Goal: Transaction & Acquisition: Purchase product/service

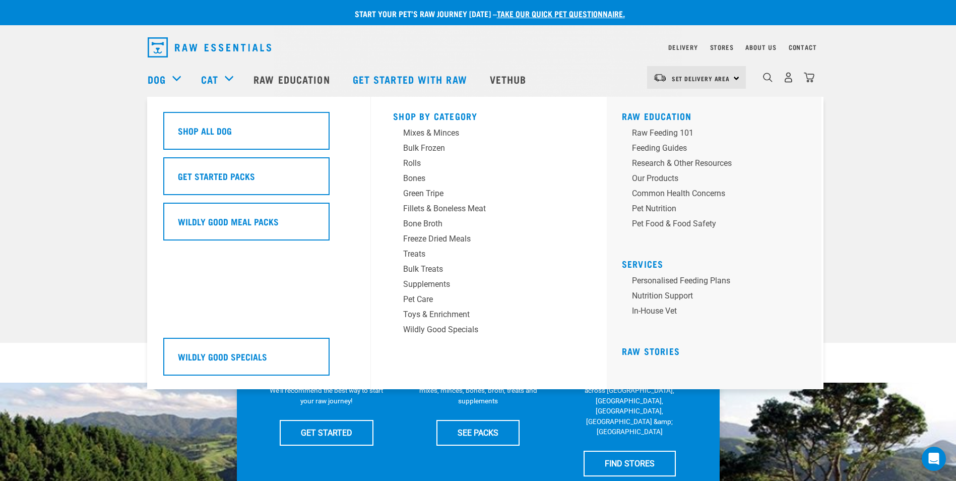
click at [176, 77] on div "Dog" at bounding box center [169, 79] width 43 height 40
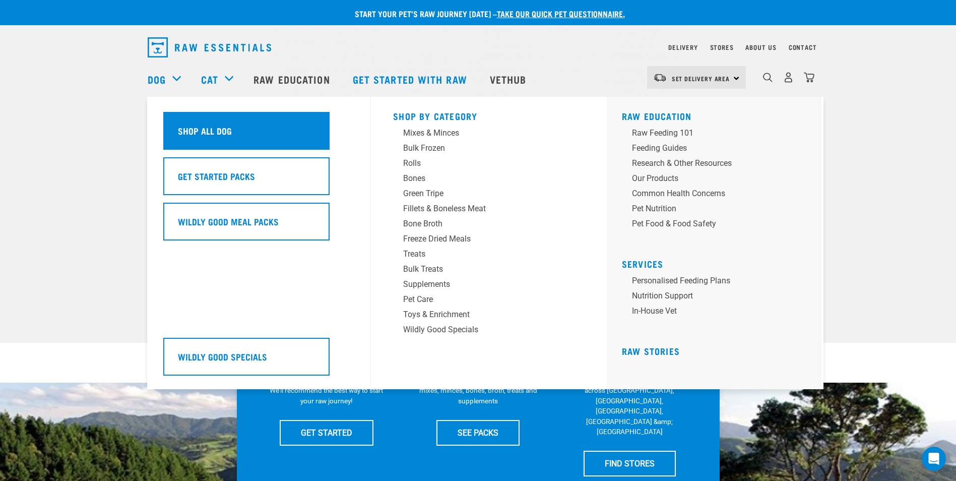
click at [192, 123] on div "Shop All Dog" at bounding box center [246, 131] width 166 height 38
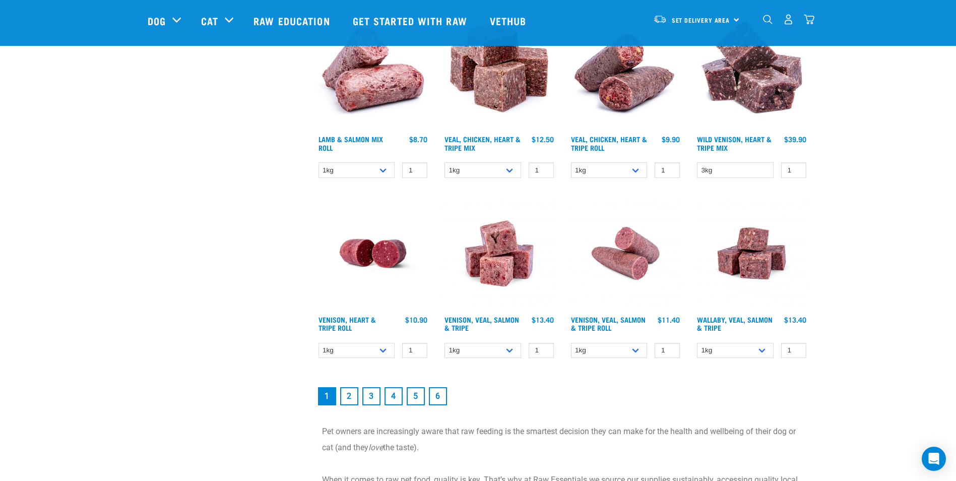
scroll to position [1283, 0]
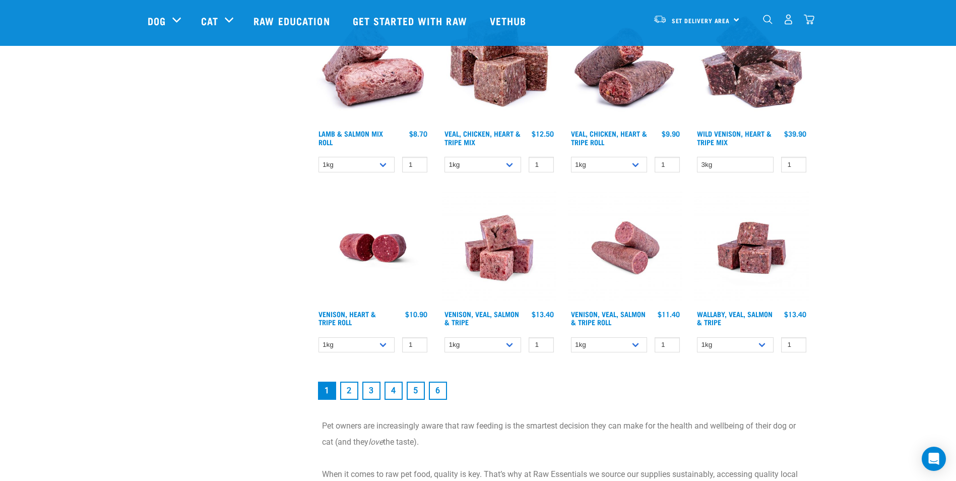
click at [351, 392] on link "2" at bounding box center [349, 391] width 18 height 18
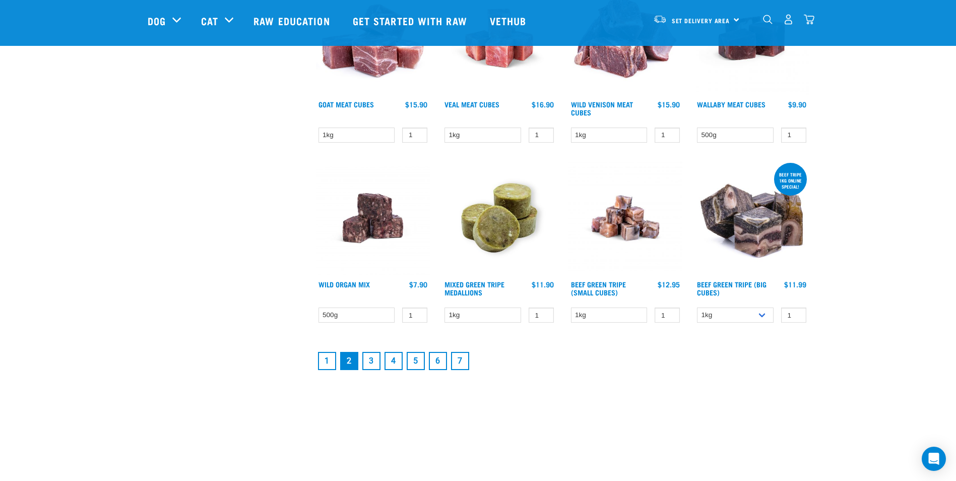
scroll to position [1254, 0]
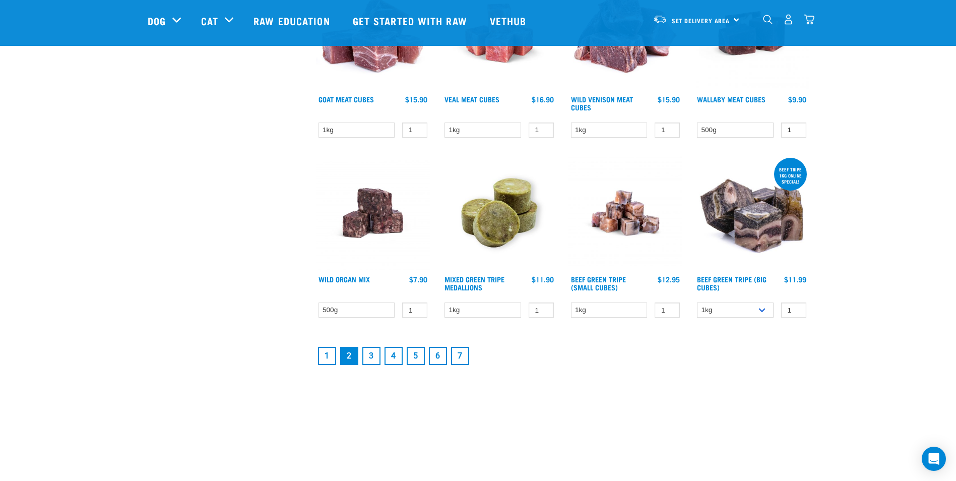
click at [372, 352] on link "3" at bounding box center [371, 356] width 18 height 18
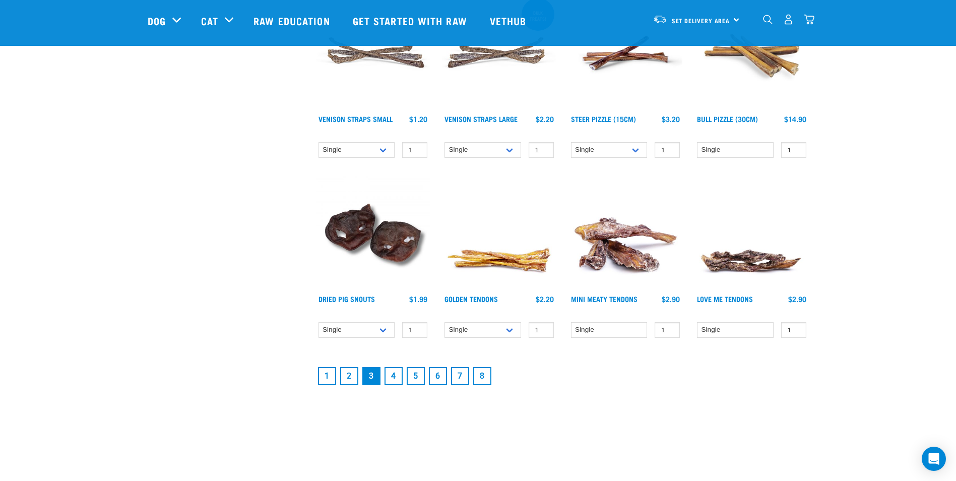
scroll to position [1240, 0]
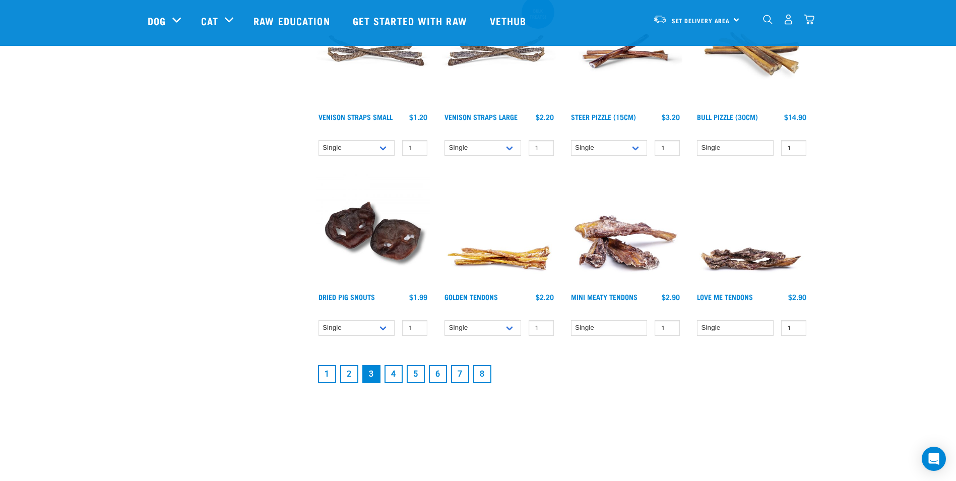
click at [391, 369] on link "4" at bounding box center [394, 374] width 18 height 18
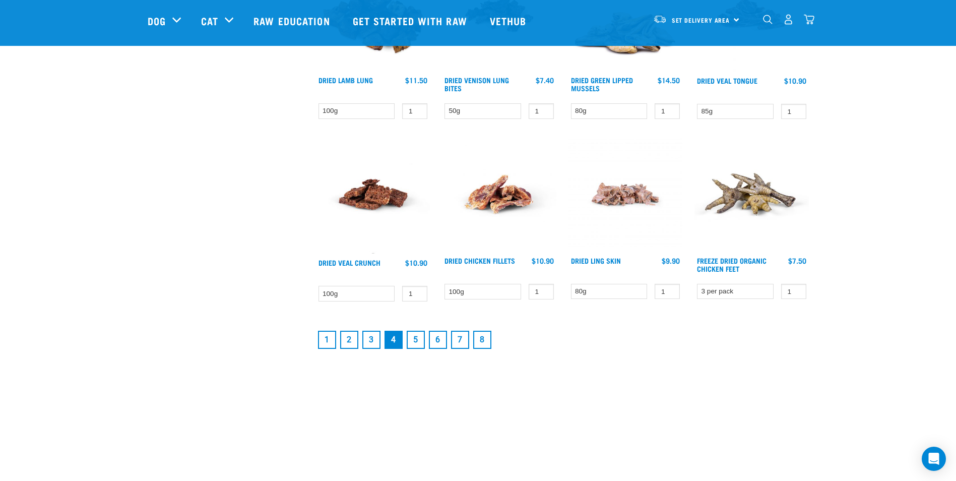
scroll to position [1286, 0]
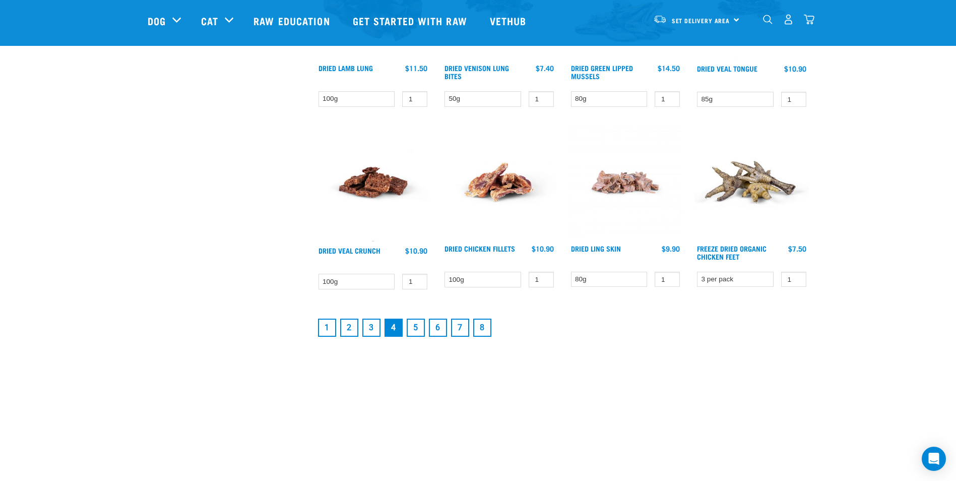
click at [326, 327] on link "1" at bounding box center [327, 328] width 18 height 18
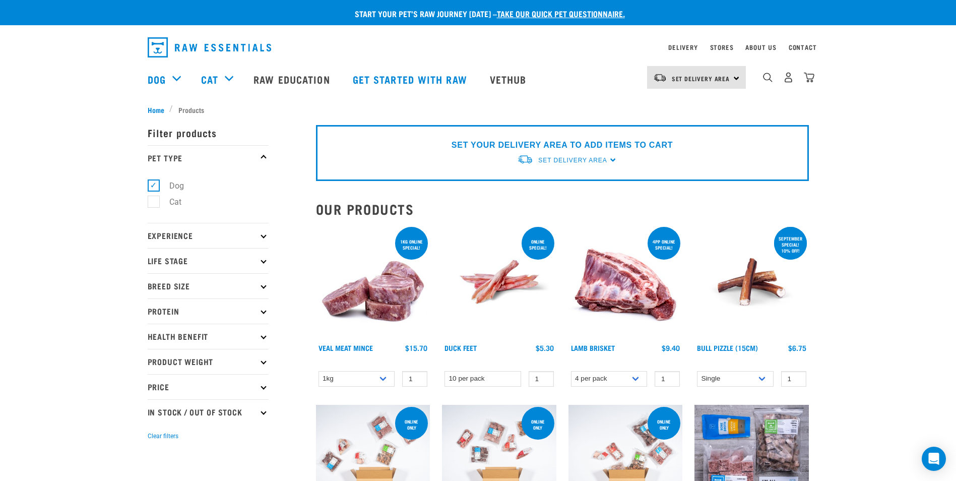
click at [262, 411] on icon at bounding box center [264, 412] width 6 height 6
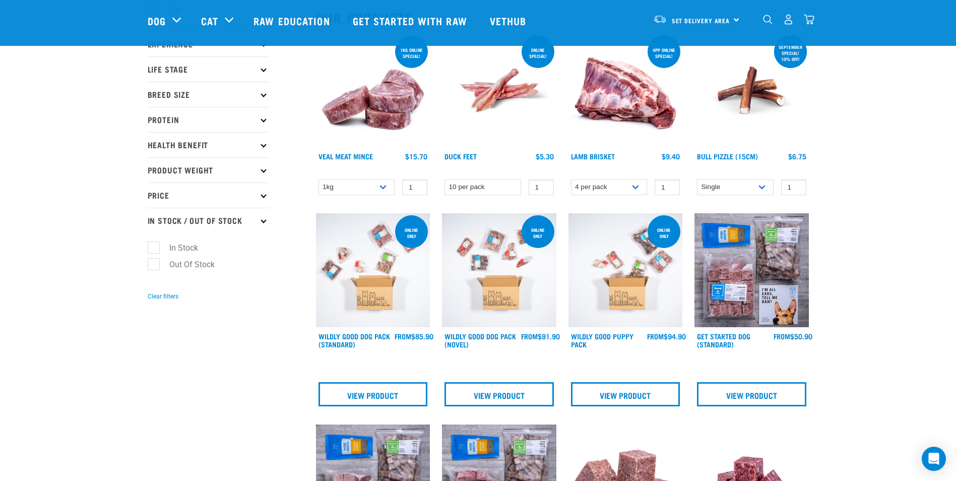
scroll to position [120, 0]
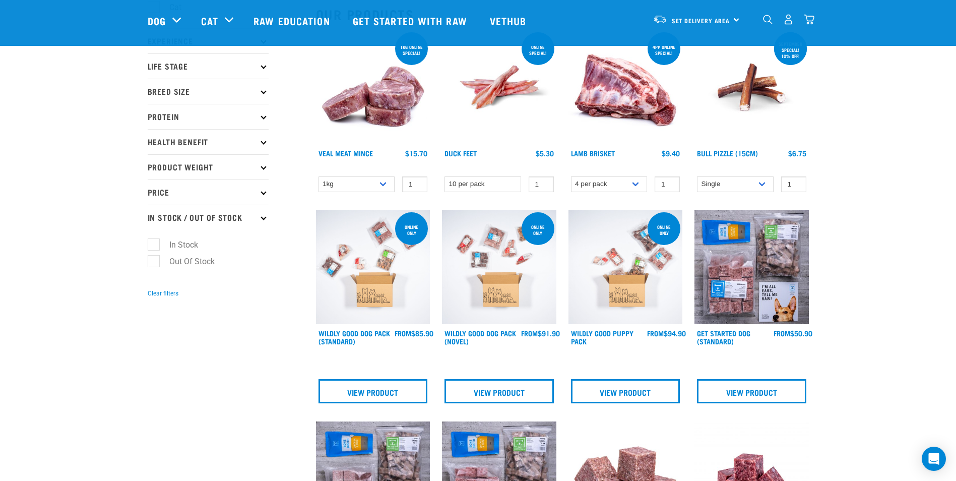
click at [175, 261] on label "Out Of Stock" at bounding box center [186, 261] width 66 height 13
click at [154, 261] on input "Out Of Stock" at bounding box center [151, 259] width 7 height 7
click at [175, 261] on label "Out Of Stock" at bounding box center [186, 261] width 66 height 13
click at [154, 261] on input "Out Of Stock" at bounding box center [151, 259] width 7 height 7
click at [175, 261] on label "Out Of Stock" at bounding box center [186, 261] width 66 height 13
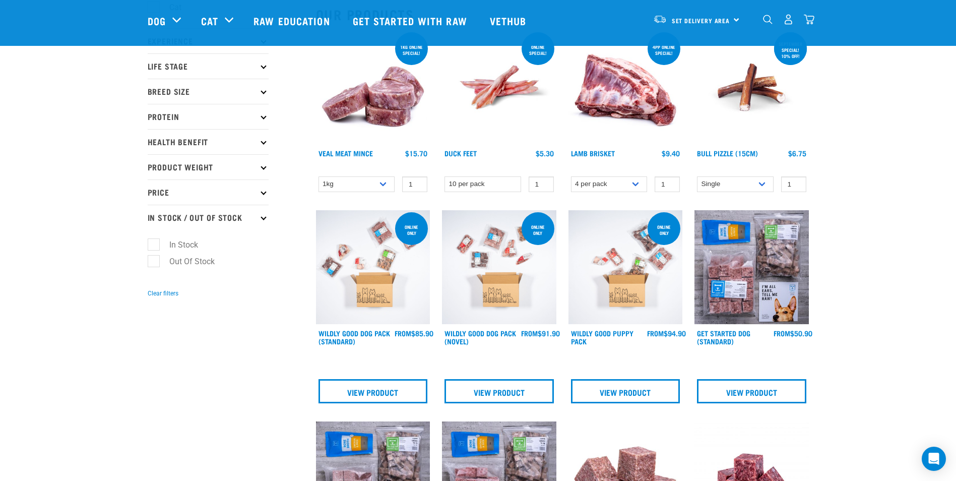
click at [154, 261] on input "Out Of Stock" at bounding box center [151, 259] width 7 height 7
checkbox input "true"
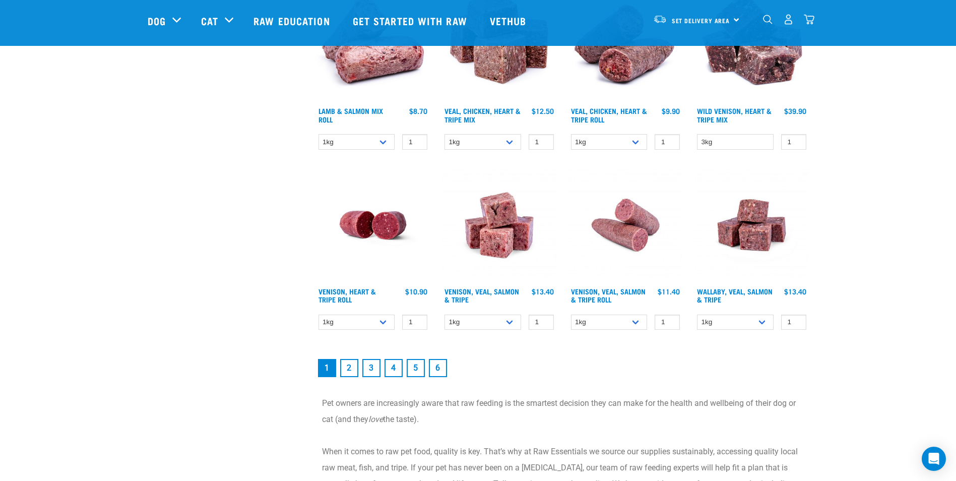
scroll to position [1316, 0]
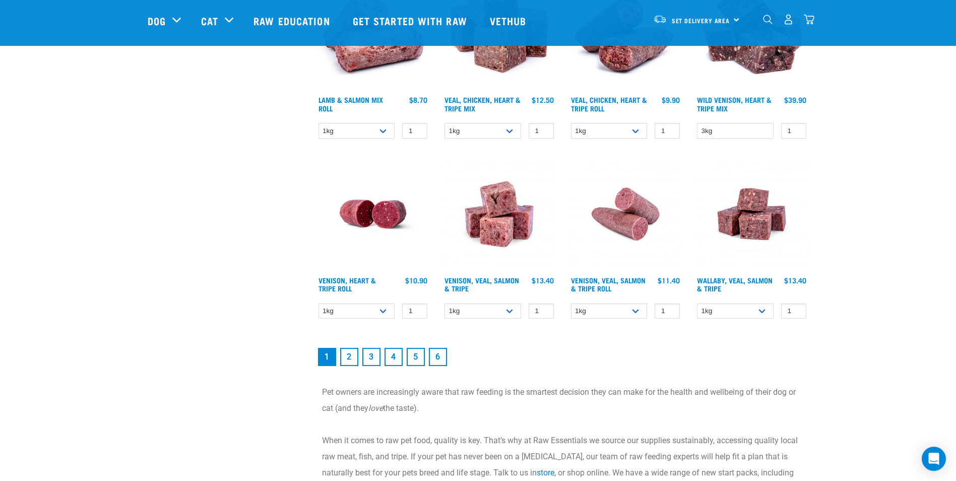
click at [347, 353] on link "2" at bounding box center [349, 357] width 18 height 18
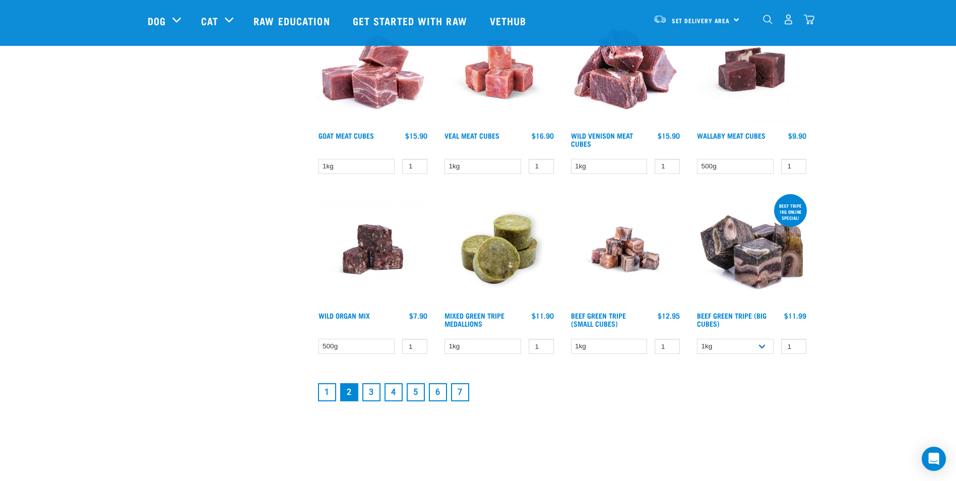
scroll to position [1226, 0]
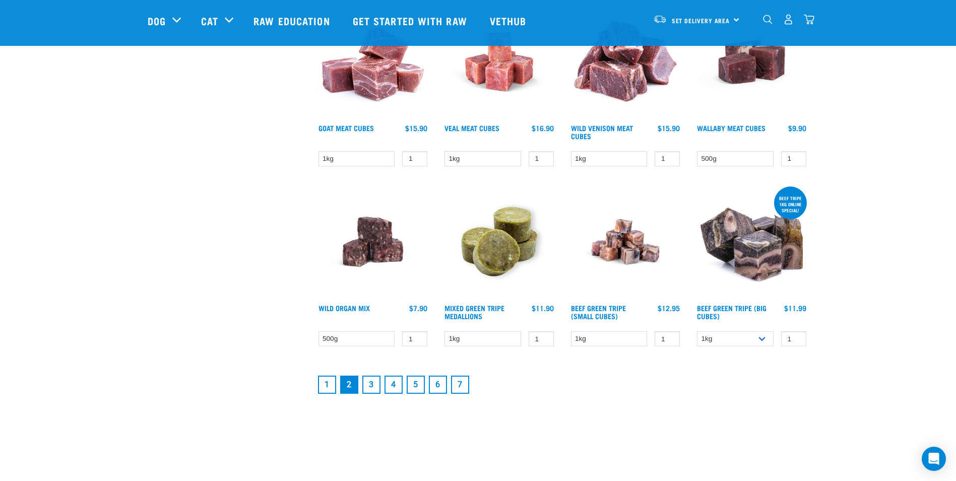
click at [368, 385] on link "3" at bounding box center [371, 384] width 18 height 18
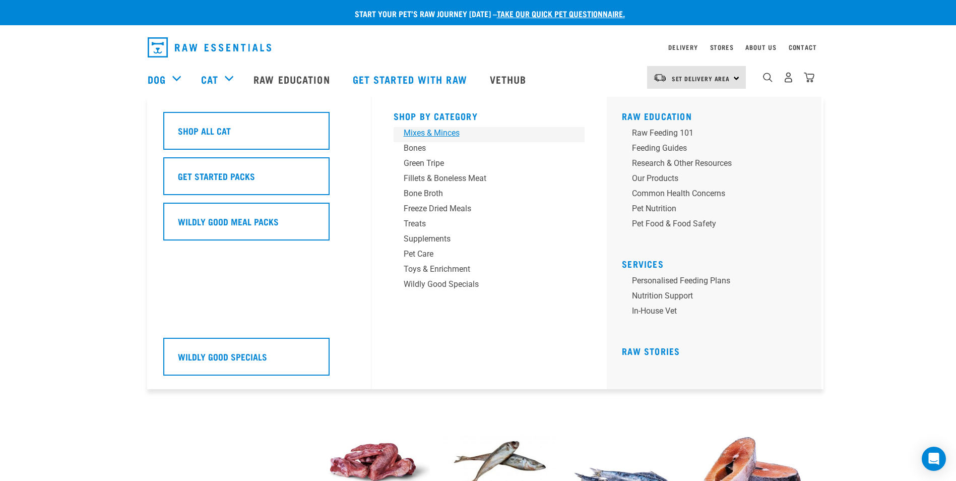
click at [424, 131] on div "Mixes & Minces" at bounding box center [482, 133] width 157 height 12
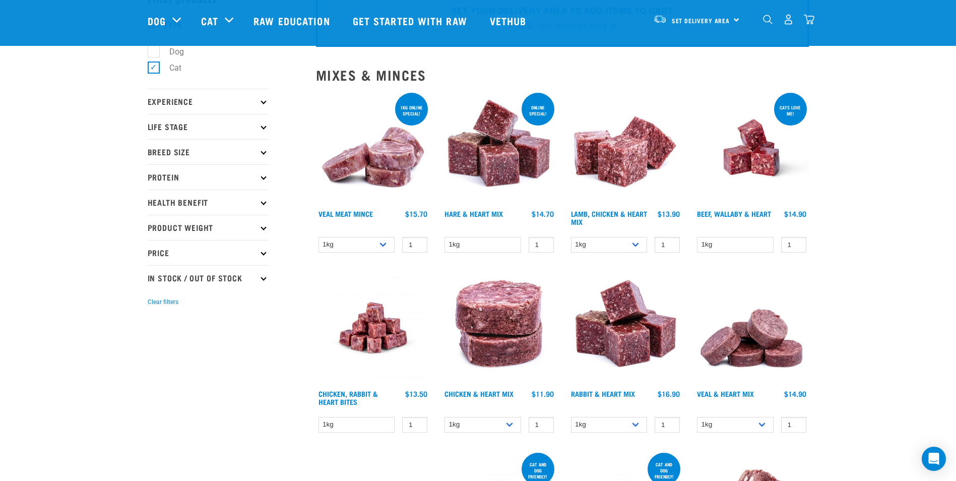
scroll to position [62, 0]
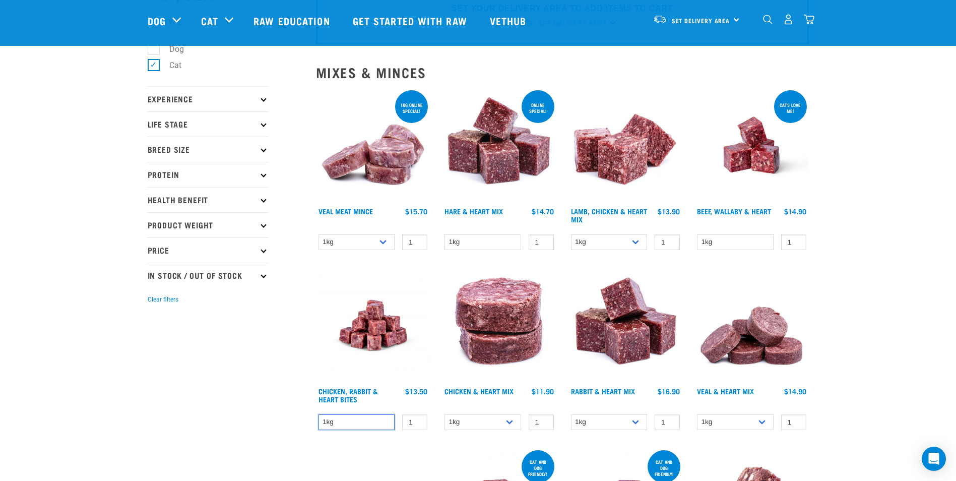
click at [387, 421] on select "1kg" at bounding box center [357, 422] width 77 height 16
click at [417, 424] on input "0" at bounding box center [414, 422] width 25 height 16
click at [417, 424] on input "-1" at bounding box center [414, 422] width 25 height 16
type input "-2"
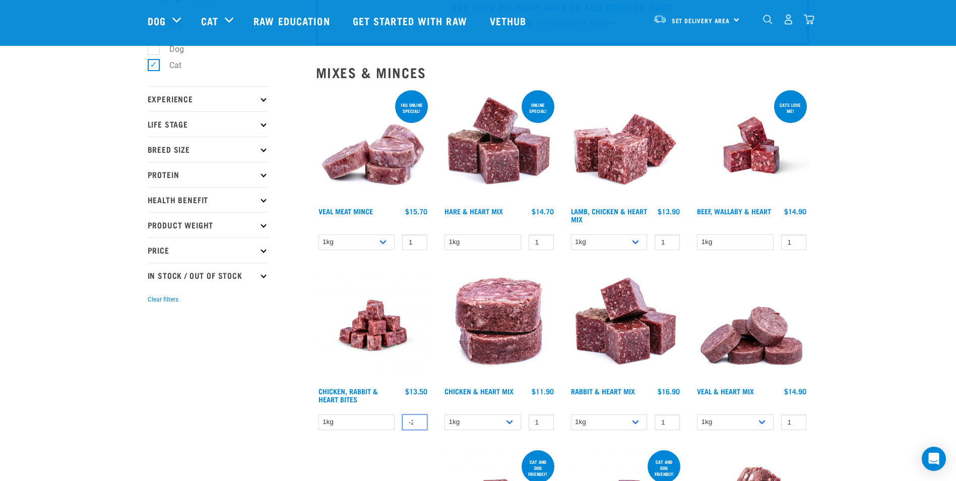
click at [417, 424] on input "-2" at bounding box center [414, 422] width 25 height 16
click at [355, 394] on link "Chicken, Rabbit & Heart Bites" at bounding box center [348, 395] width 59 height 12
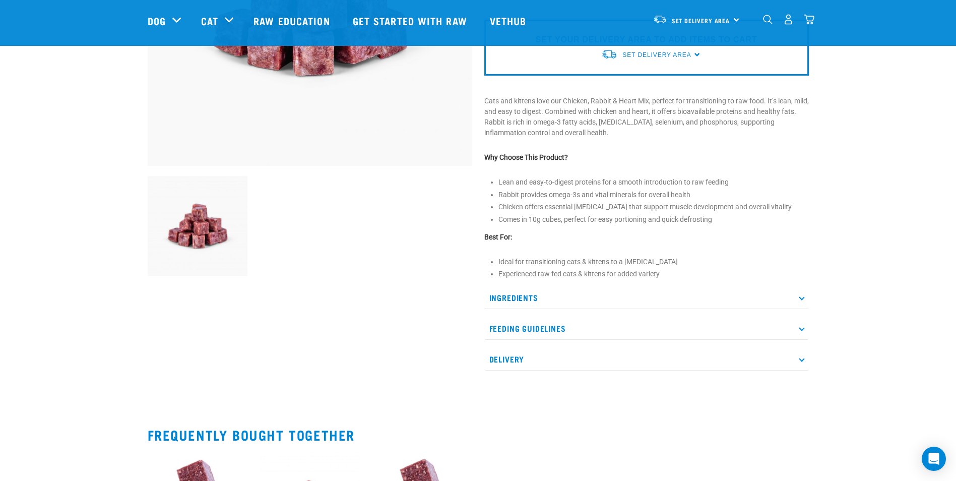
scroll to position [236, 0]
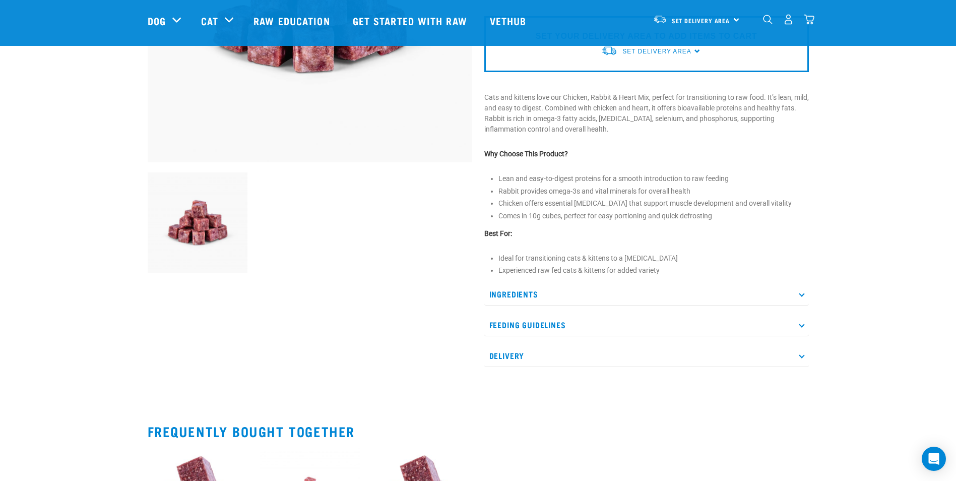
click at [800, 326] on p "Feeding Guidelines" at bounding box center [646, 324] width 325 height 23
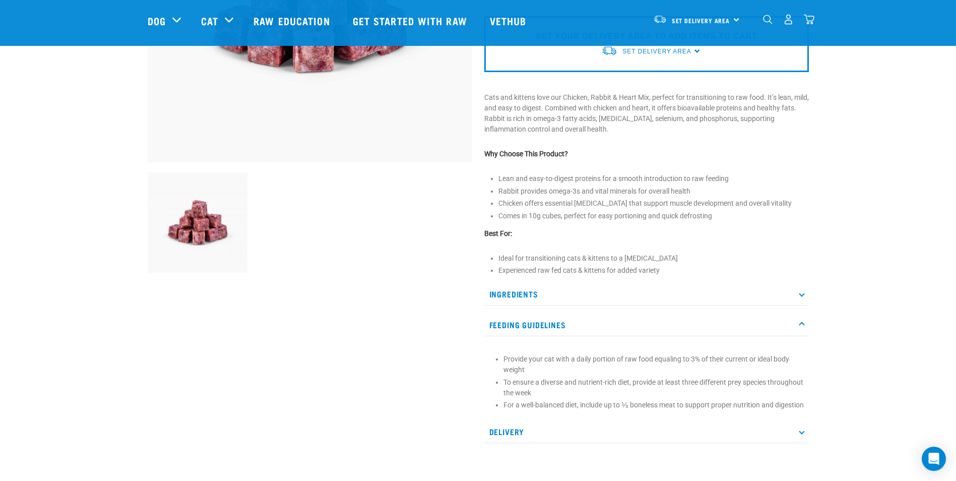
click at [800, 326] on p "Feeding Guidelines" at bounding box center [646, 324] width 325 height 23
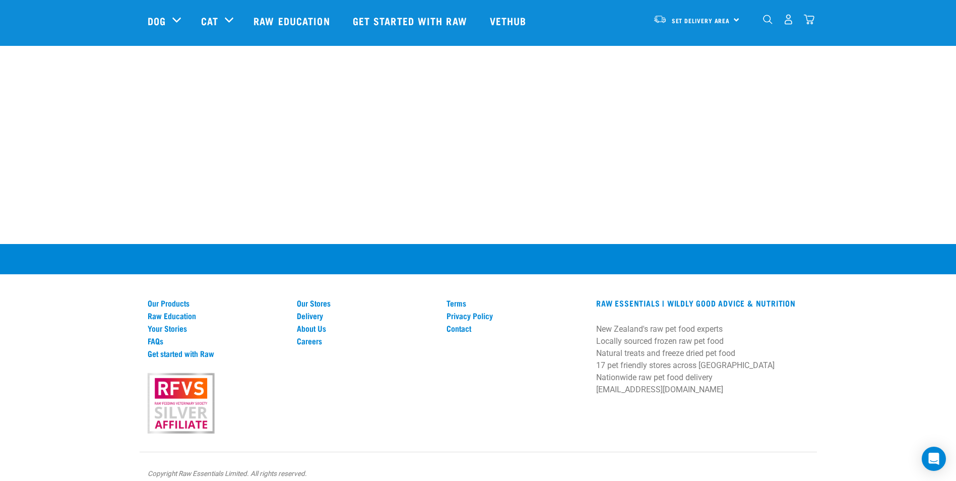
scroll to position [953, 0]
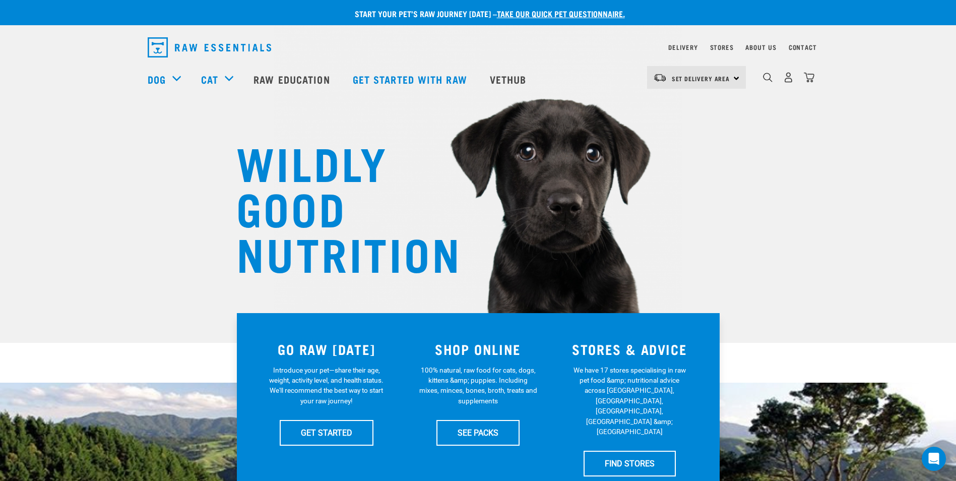
click at [736, 77] on div "Set Delivery Area North Island South Island" at bounding box center [696, 77] width 99 height 23
click at [692, 101] on link "[GEOGRAPHIC_DATA]" at bounding box center [695, 106] width 97 height 22
click at [467, 434] on link "SEE PACKS" at bounding box center [477, 432] width 83 height 25
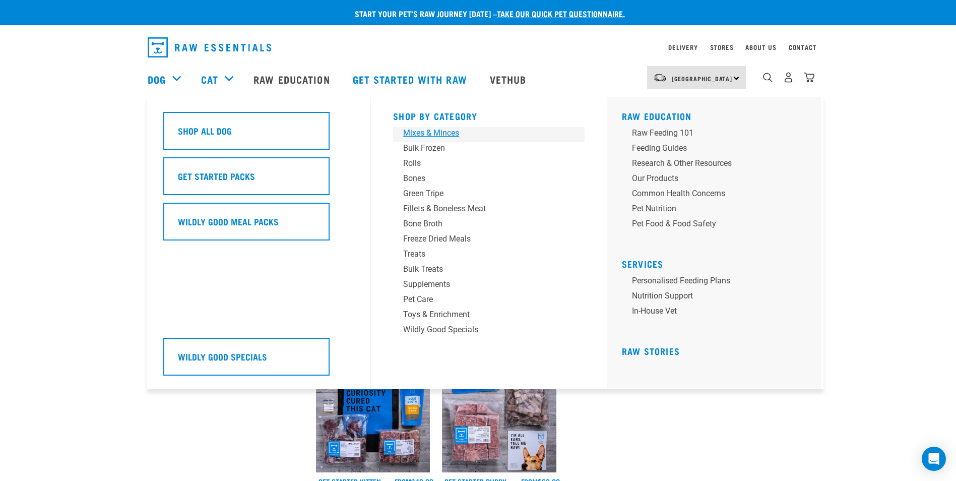
click at [424, 130] on div "Mixes & Minces" at bounding box center [481, 133] width 157 height 12
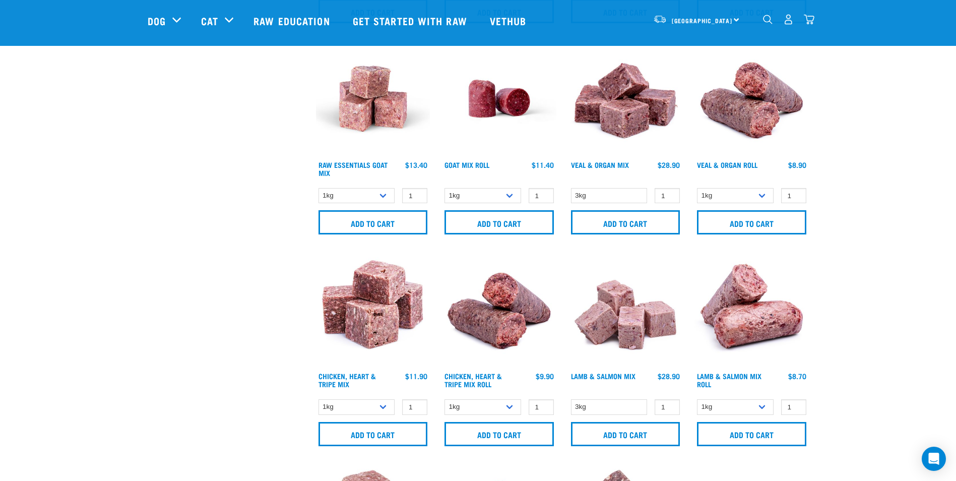
scroll to position [463, 0]
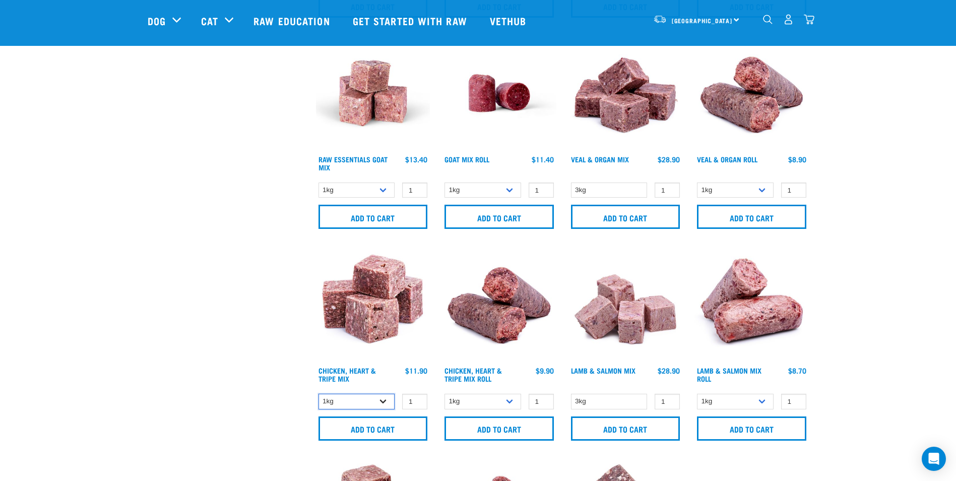
click at [385, 402] on select "1kg 3kg" at bounding box center [357, 402] width 77 height 16
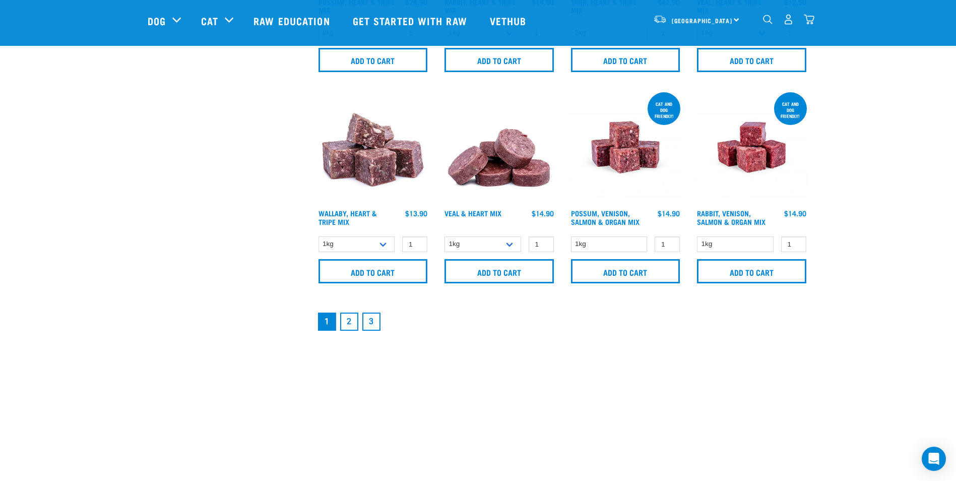
scroll to position [1478, 0]
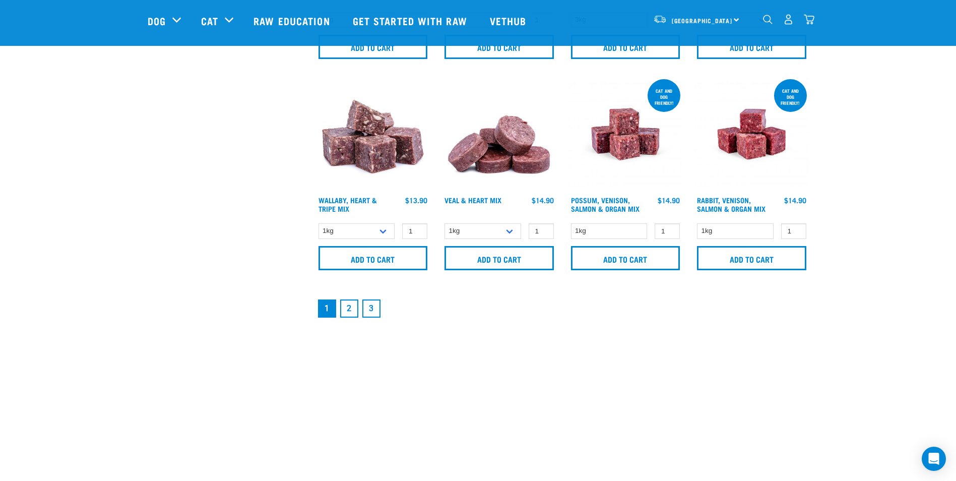
click at [350, 308] on link "2" at bounding box center [349, 308] width 18 height 18
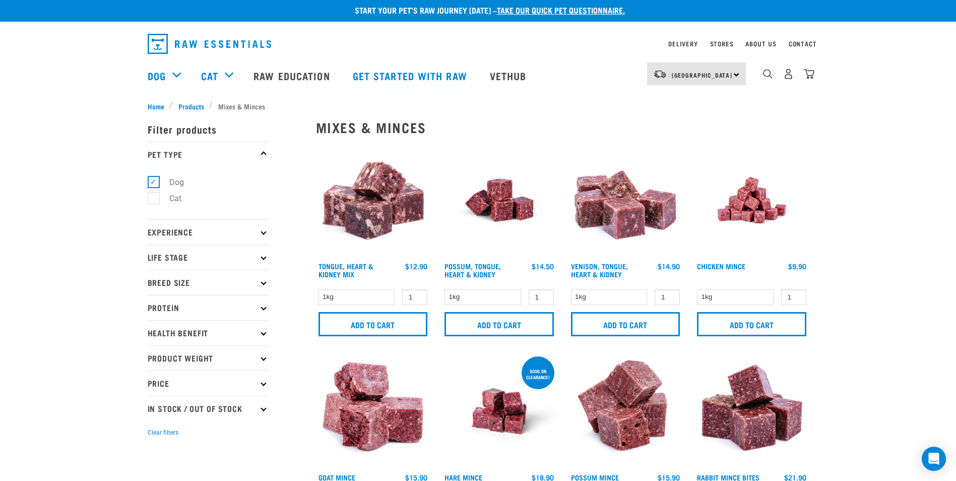
scroll to position [1, 0]
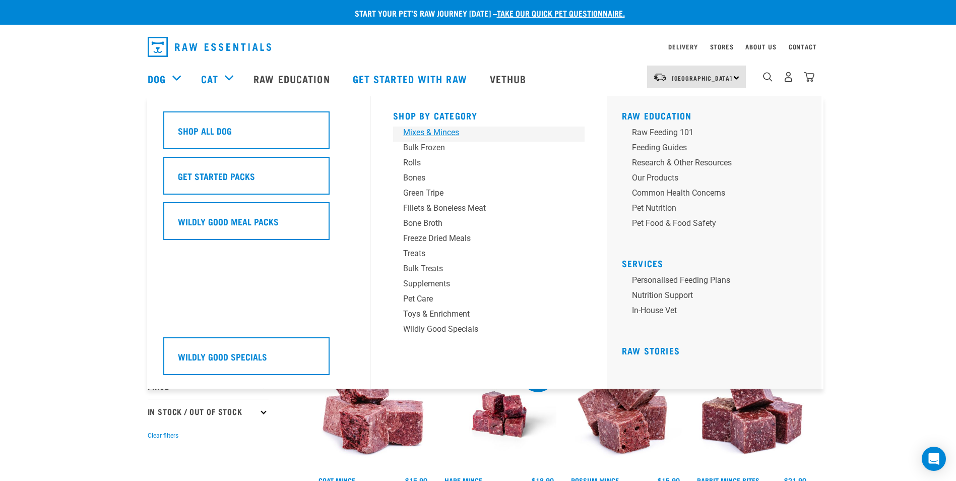
click at [426, 133] on div "Mixes & Minces" at bounding box center [481, 133] width 157 height 12
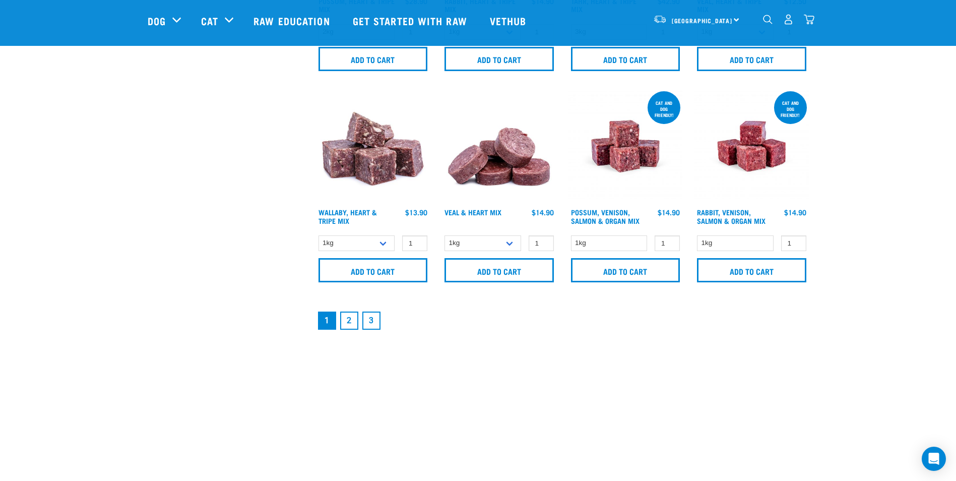
scroll to position [1469, 0]
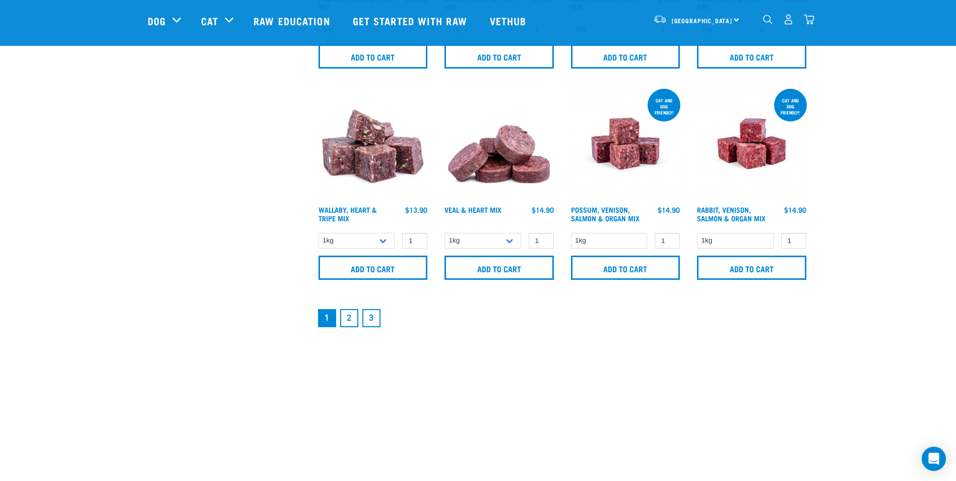
click at [350, 319] on link "2" at bounding box center [349, 318] width 18 height 18
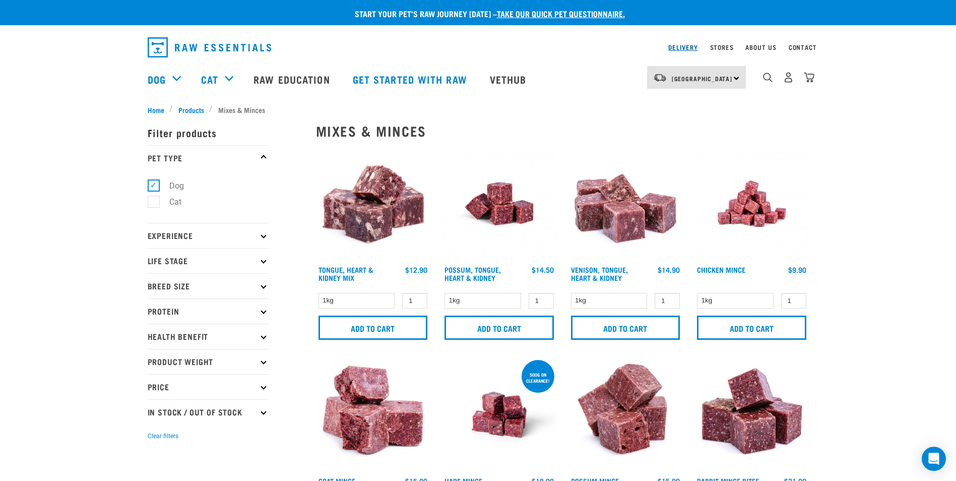
click at [681, 47] on link "Delivery" at bounding box center [682, 47] width 29 height 4
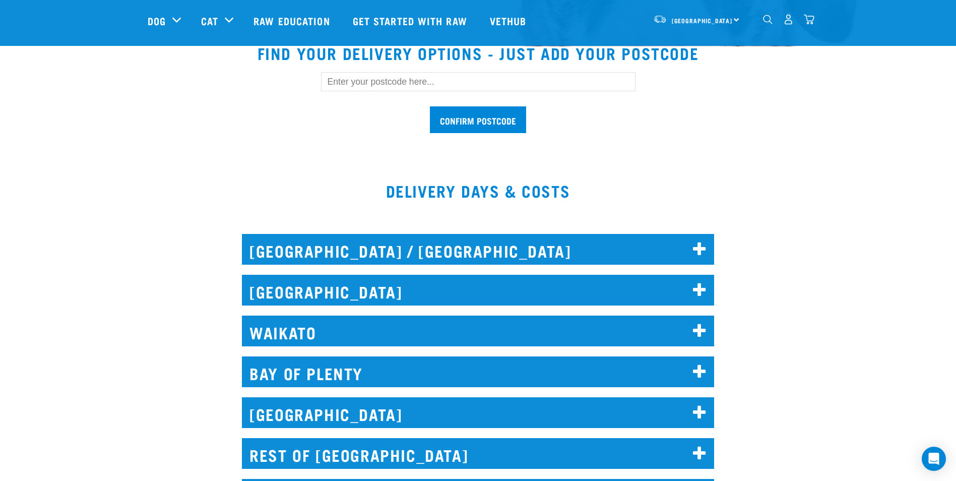
scroll to position [299, 0]
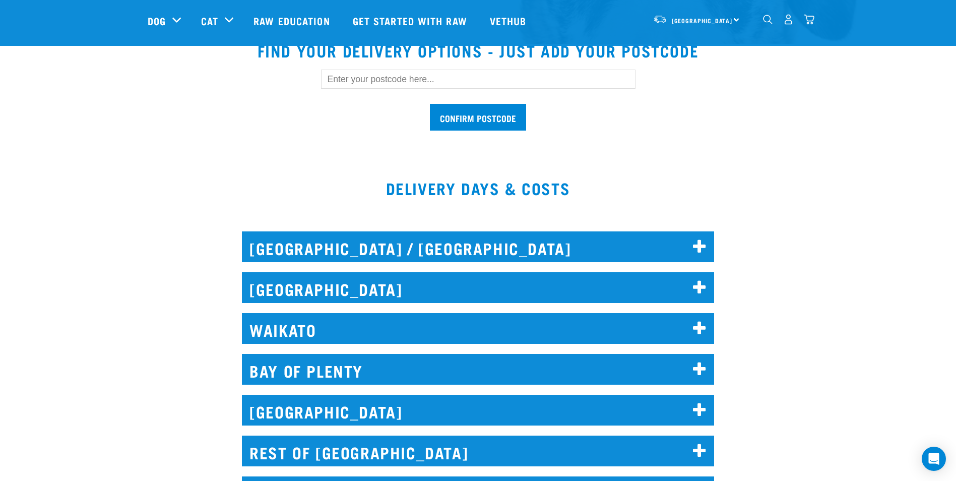
click at [702, 366] on icon at bounding box center [700, 369] width 14 height 16
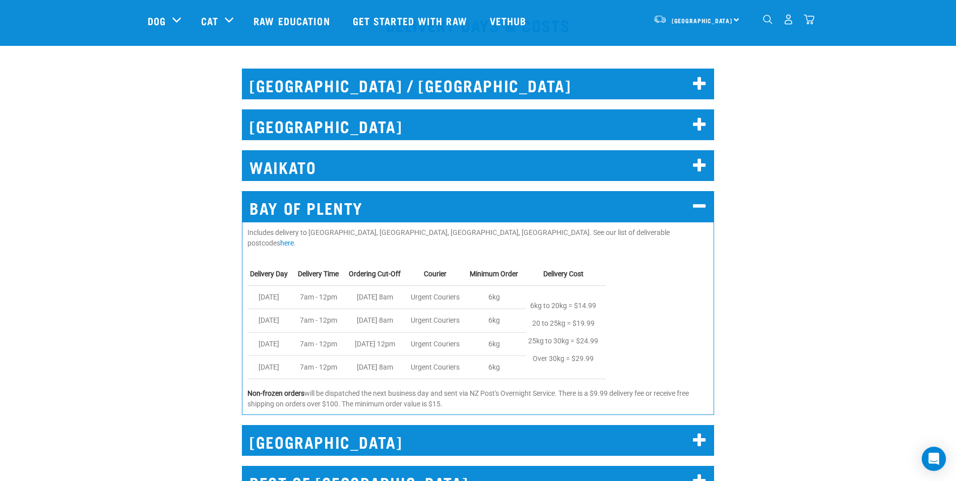
scroll to position [464, 0]
